Goal: Find specific page/section: Find specific page/section

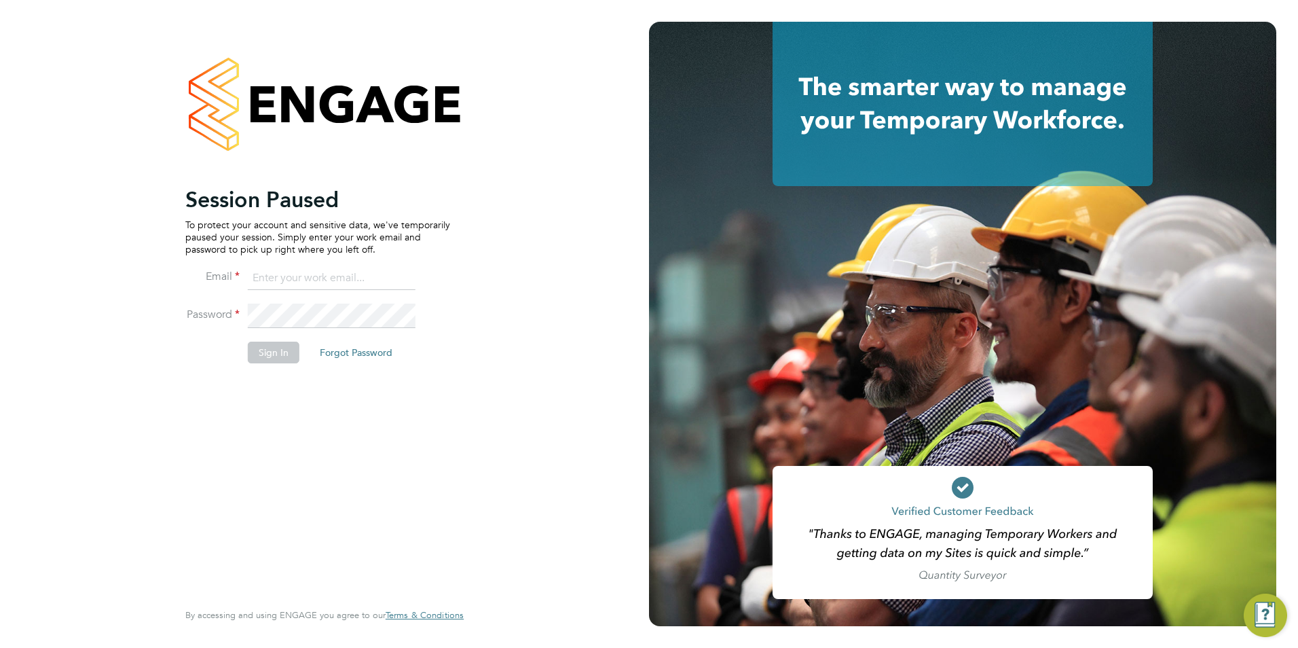
type input "[EMAIL_ADDRESS][DOMAIN_NAME]"
click at [272, 356] on button "Sign In" at bounding box center [274, 353] width 52 height 22
